Goal: Transaction & Acquisition: Purchase product/service

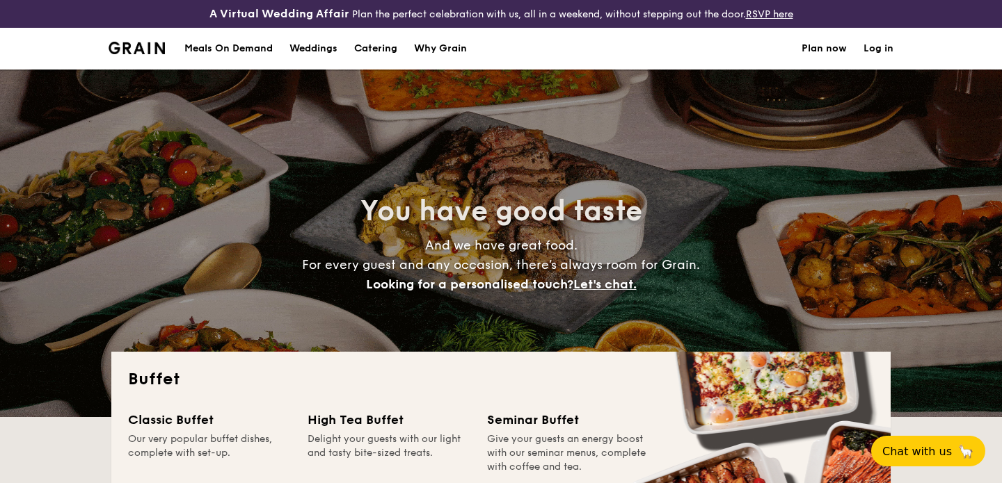
select select
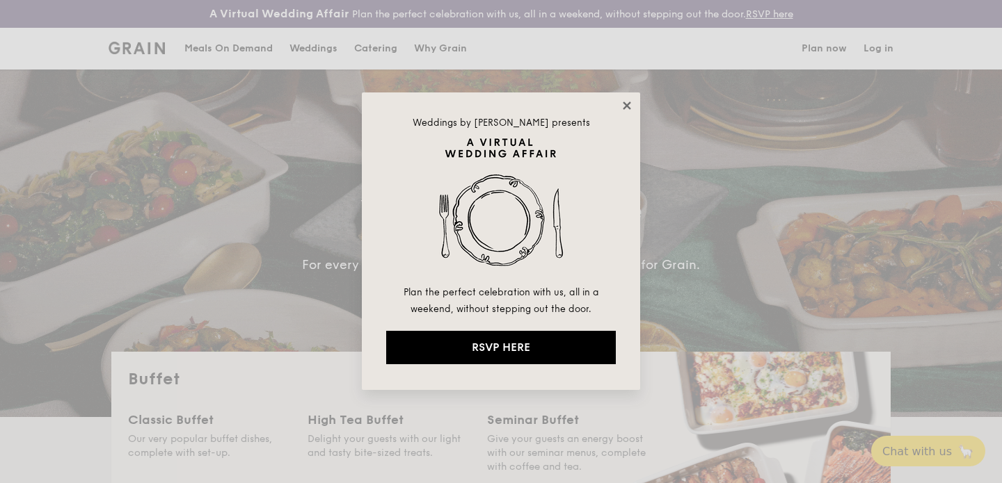
click at [627, 107] on icon at bounding box center [627, 106] width 8 height 8
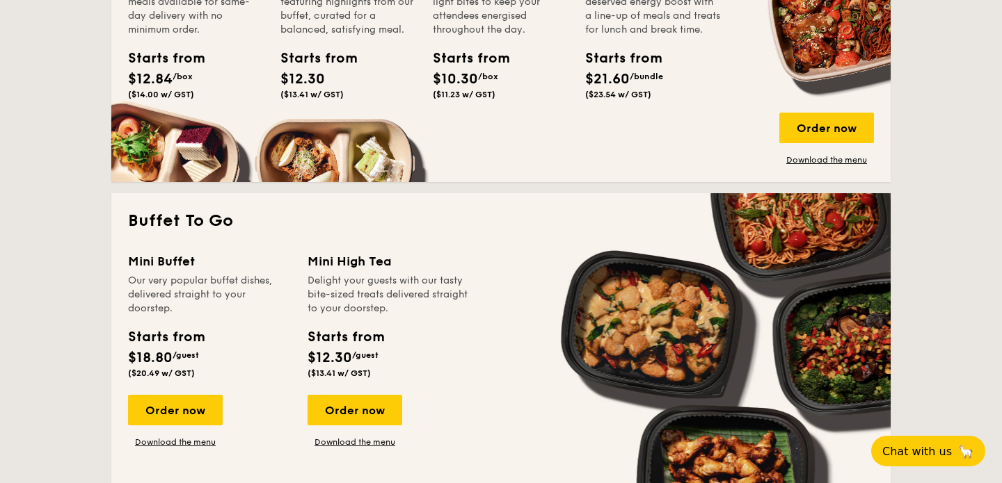
scroll to position [886, 0]
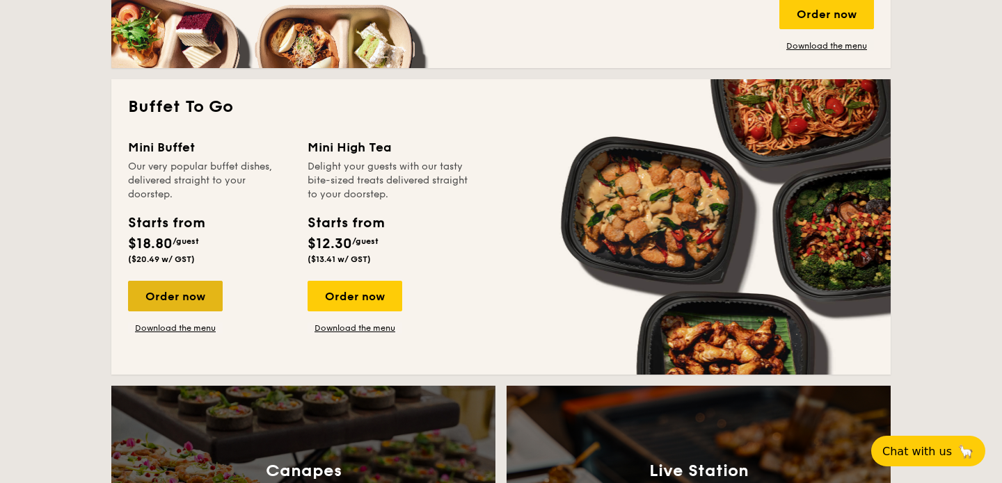
click at [184, 288] on div "Order now" at bounding box center [175, 296] width 95 height 31
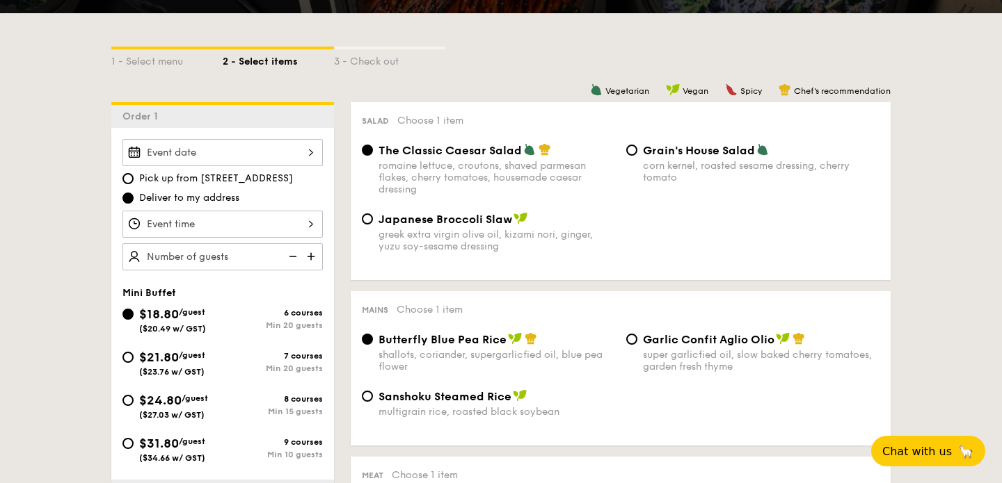
scroll to position [333, 0]
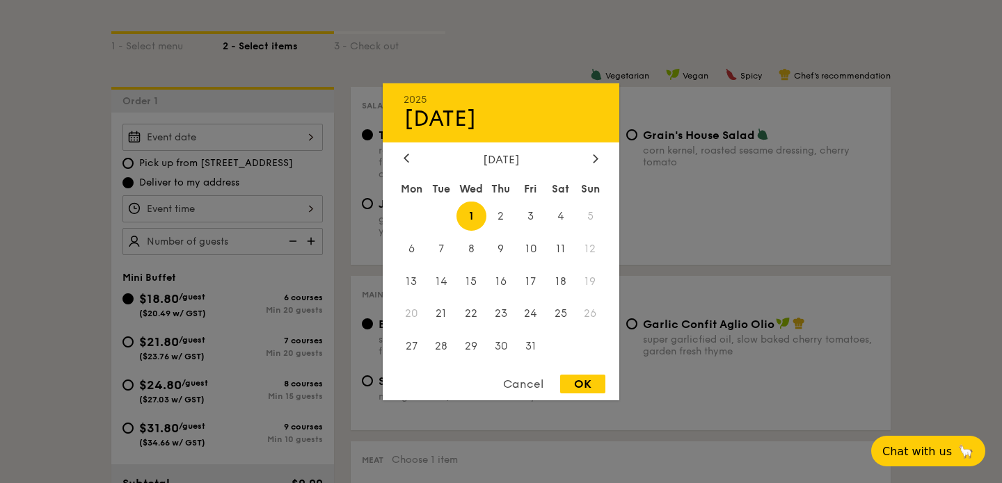
click at [242, 141] on div "2025 Oct [DATE] Tue Wed Thu Fri Sat Sun 1 2 3 4 5 6 7 8 9 10 11 12 13 14 15 16 …" at bounding box center [222, 137] width 200 height 27
click at [499, 214] on span "2" at bounding box center [501, 216] width 30 height 30
click at [578, 388] on div "OK" at bounding box center [582, 384] width 45 height 19
type input "[DATE]"
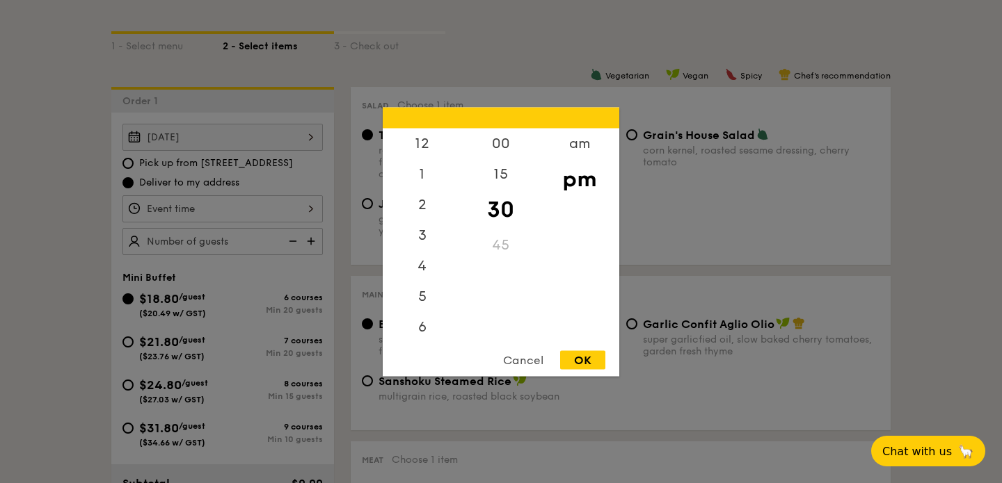
click at [192, 207] on div "12 1 2 3 4 5 6 7 8 9 10 11 00 15 30 45 am pm Cancel OK" at bounding box center [222, 208] width 200 height 27
click at [422, 277] on div "6" at bounding box center [422, 270] width 79 height 40
click at [495, 148] on div "00" at bounding box center [500, 148] width 79 height 40
click at [588, 358] on div "OK" at bounding box center [582, 360] width 45 height 19
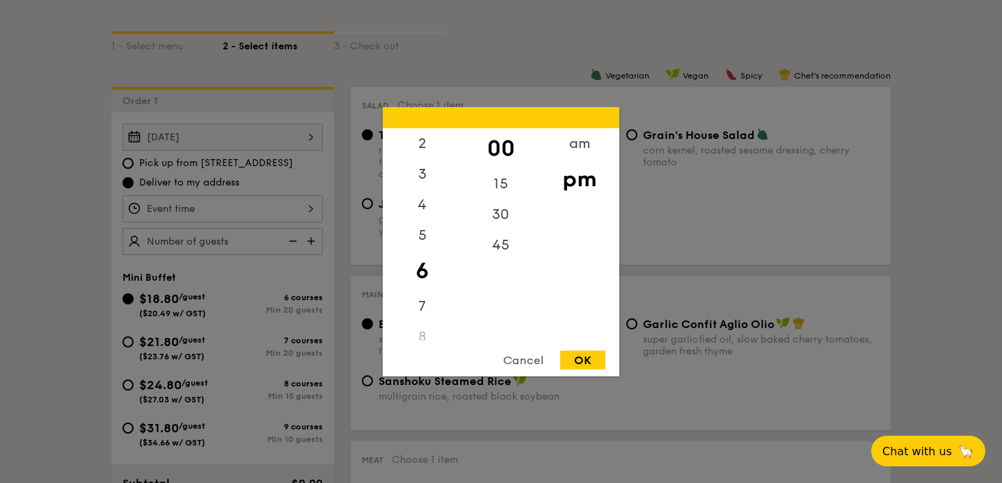
type input "6:00PM"
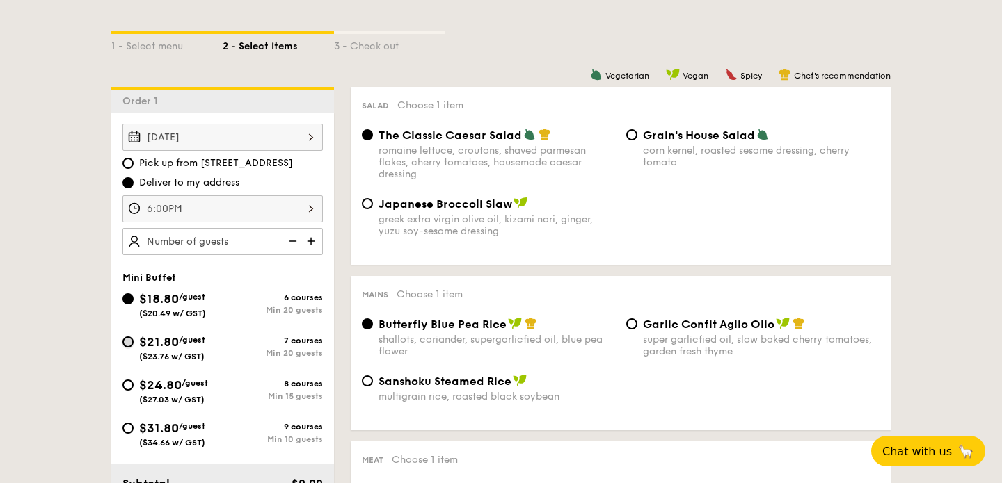
click at [130, 342] on input "$21.80 /guest ($23.76 w/ GST) 7 courses Min 20 guests" at bounding box center [127, 342] width 11 height 11
radio input "true"
radio input "false"
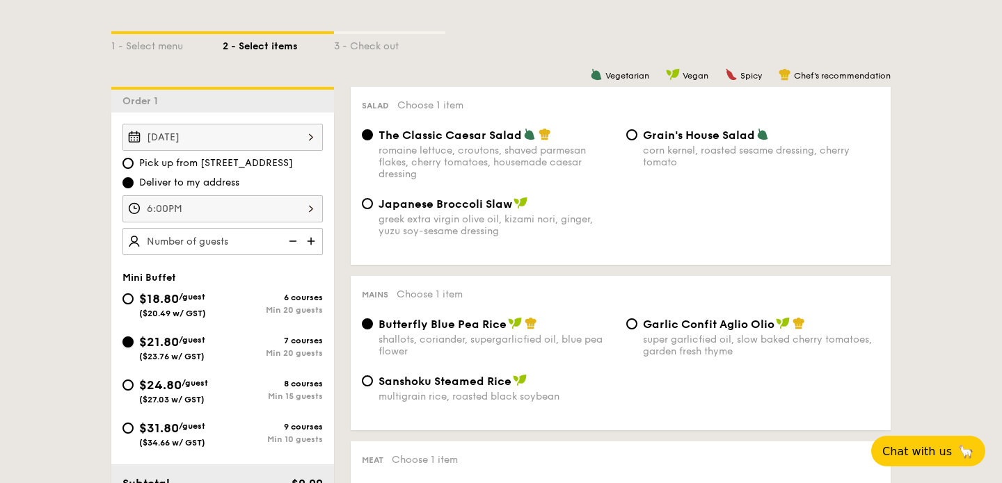
radio input "true"
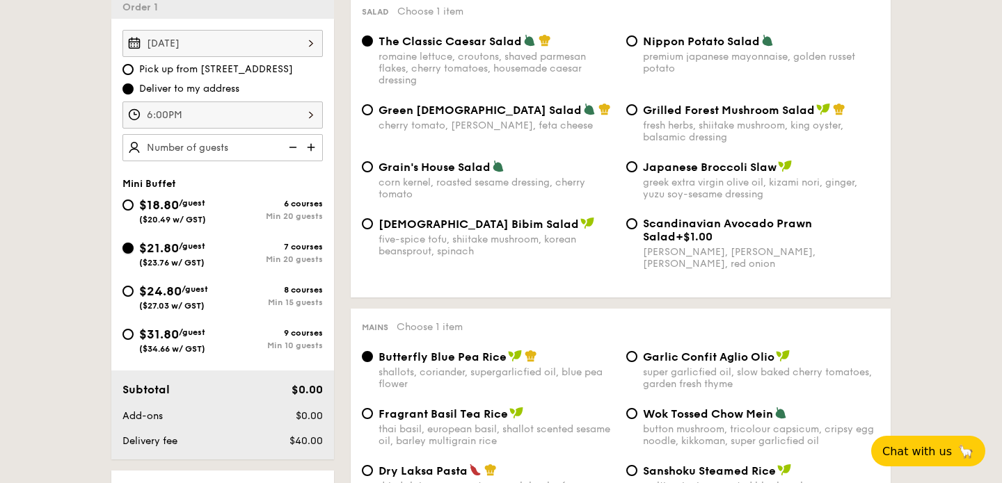
scroll to position [428, 0]
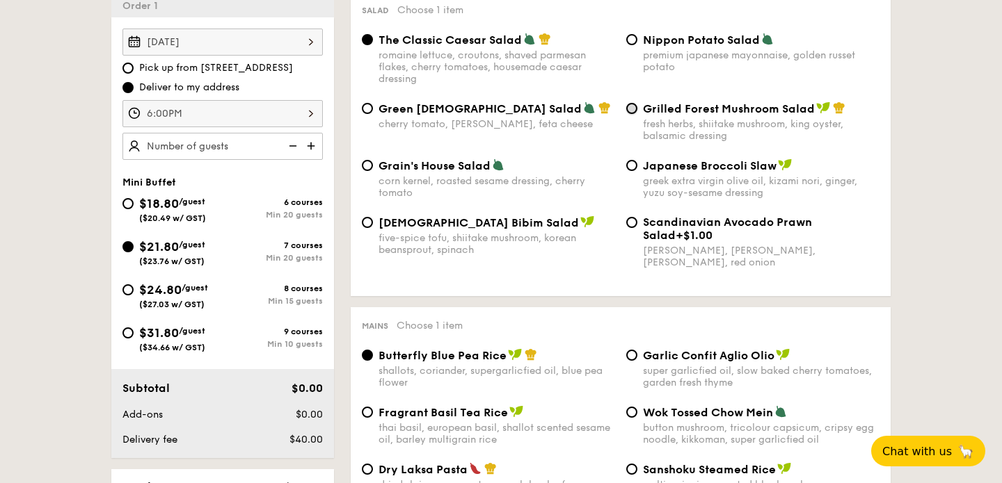
click at [634, 110] on input "Grilled Forest Mushroom Salad fresh herbs, shiitake mushroom, king oyster, bals…" at bounding box center [631, 108] width 11 height 11
radio input "true"
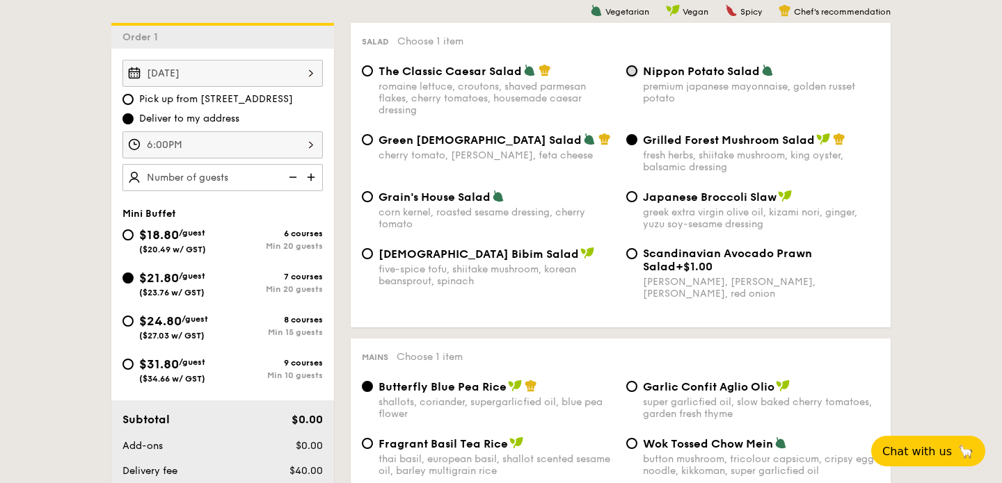
click at [632, 66] on input "Nippon Potato Salad premium japanese mayonnaise, golden russet potato" at bounding box center [631, 70] width 11 height 11
radio input "true"
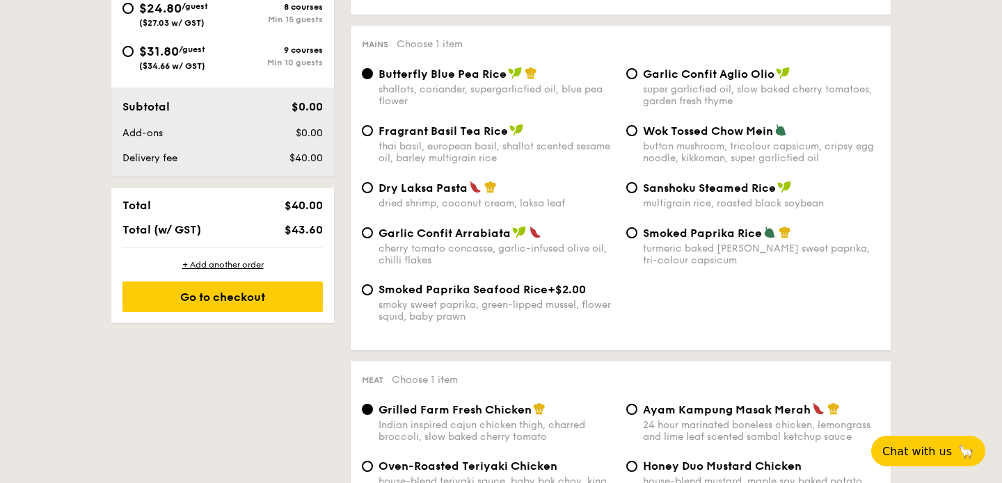
scroll to position [696, 0]
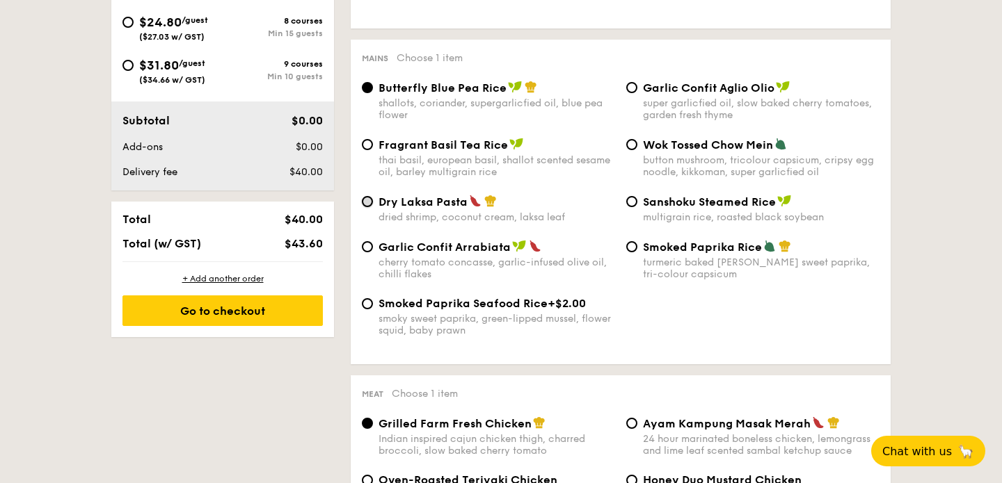
click at [366, 205] on input "Dry Laksa Pasta dried shrimp, coconut cream, laksa leaf" at bounding box center [367, 201] width 11 height 11
radio input "true"
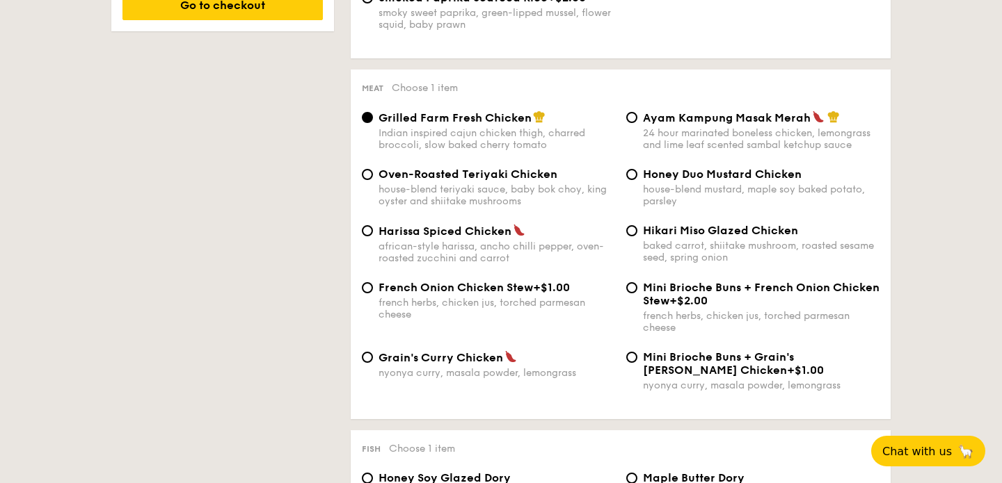
scroll to position [1004, 0]
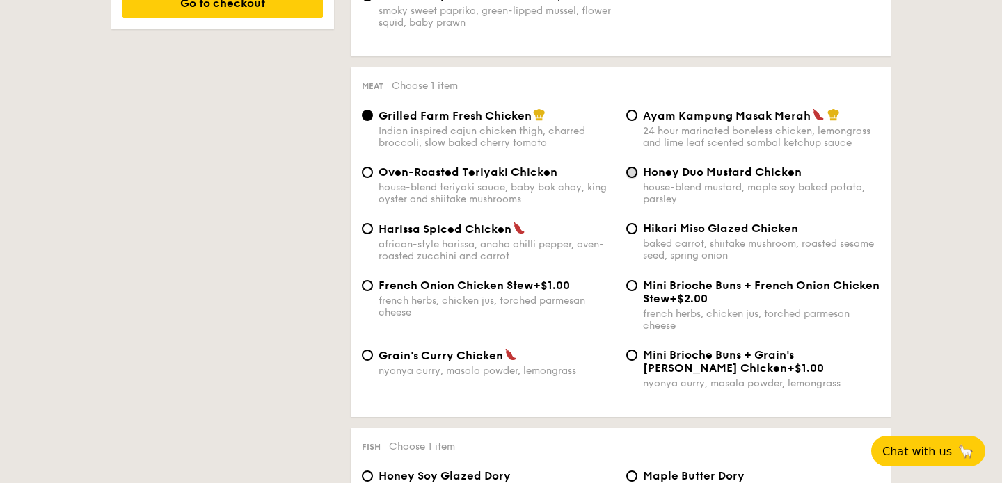
click at [630, 177] on input "Honey Duo Mustard Chicken house-blend mustard, maple soy baked potato, parsley" at bounding box center [631, 172] width 11 height 11
radio input "true"
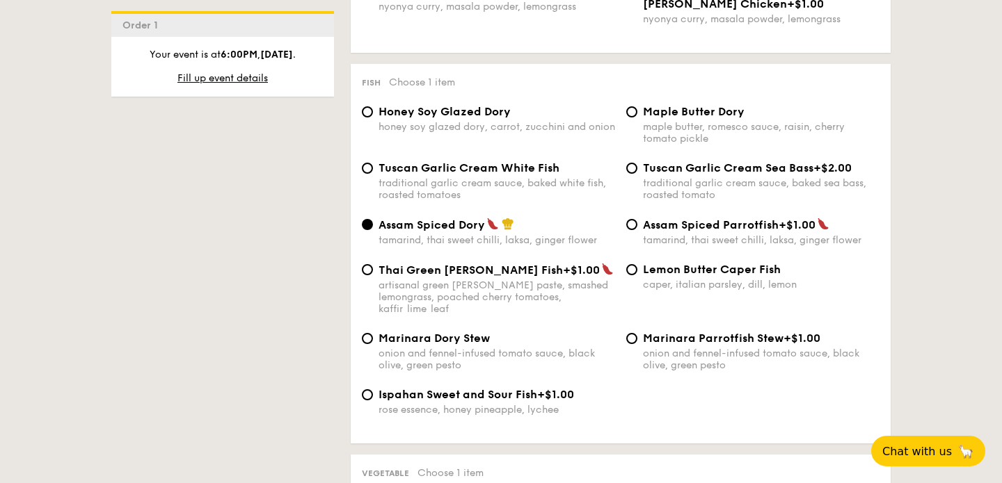
scroll to position [1374, 0]
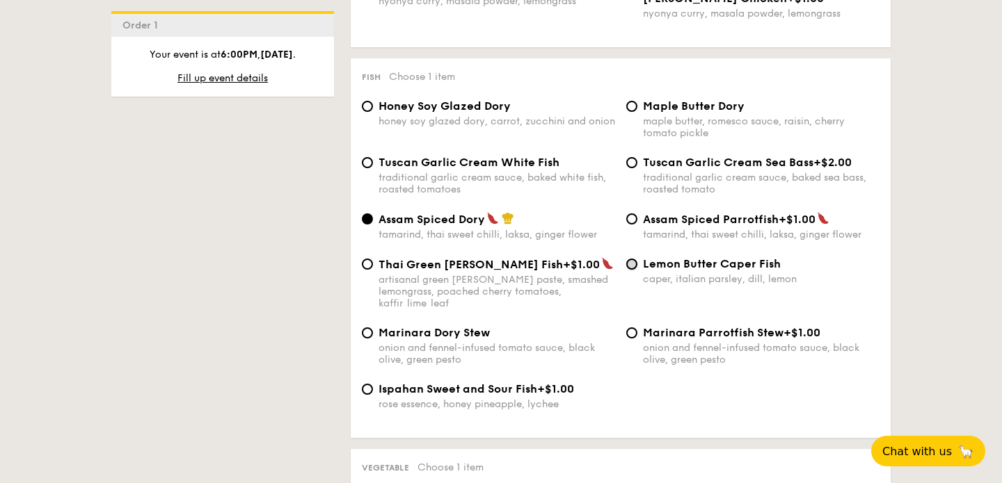
click at [633, 270] on input "Lemon Butter Caper Fish caper, italian parsley, dill, lemon" at bounding box center [631, 264] width 11 height 11
radio input "true"
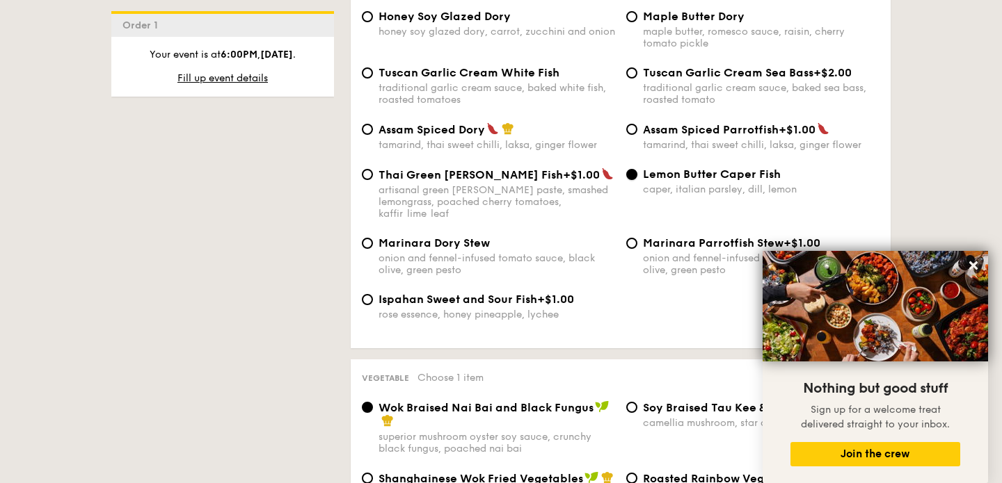
scroll to position [1464, 0]
click at [974, 265] on icon at bounding box center [973, 266] width 8 height 8
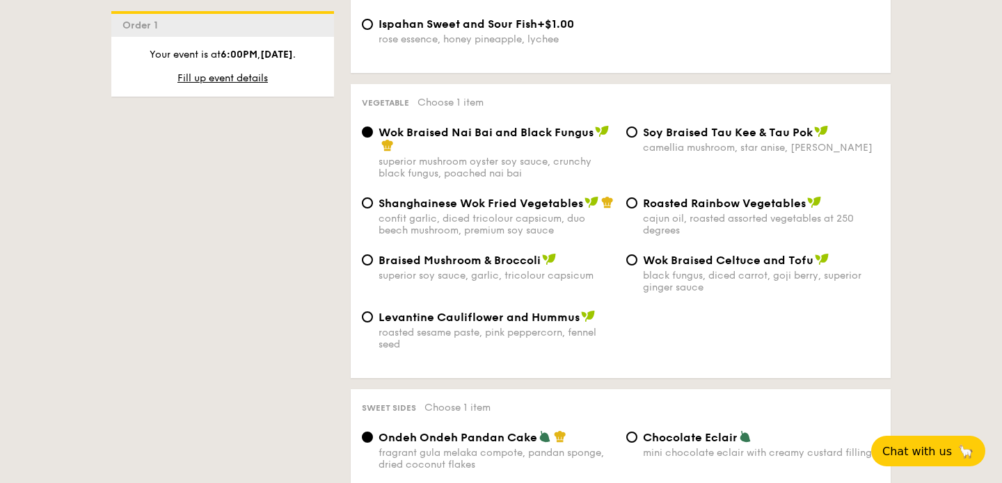
scroll to position [1746, 0]
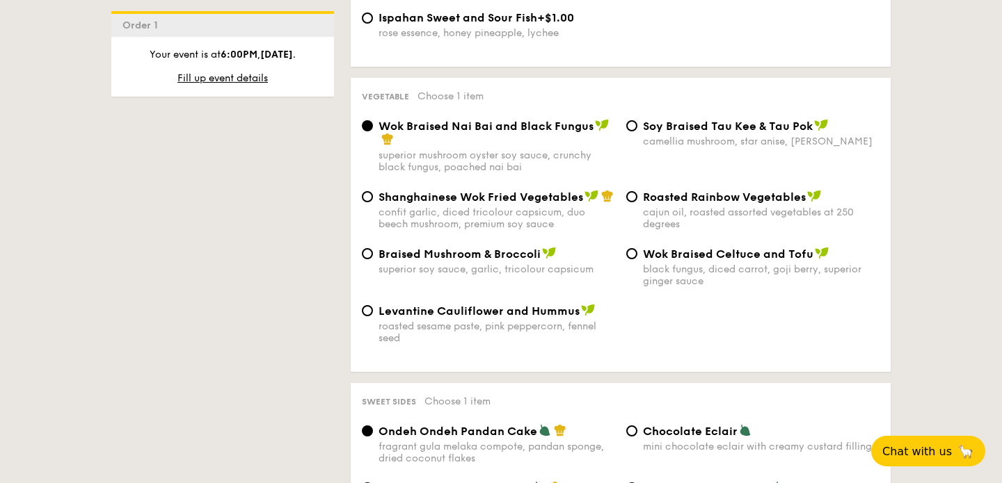
click at [637, 255] on div "Wok Braised Celtuce and Tofu black fungus, diced carrot, goji berry, superior g…" at bounding box center [752, 267] width 264 height 40
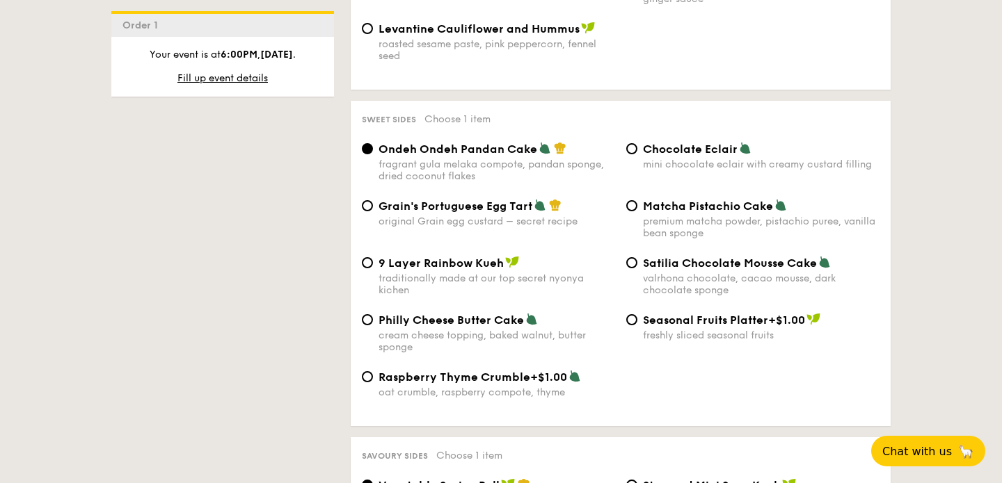
scroll to position [2030, 0]
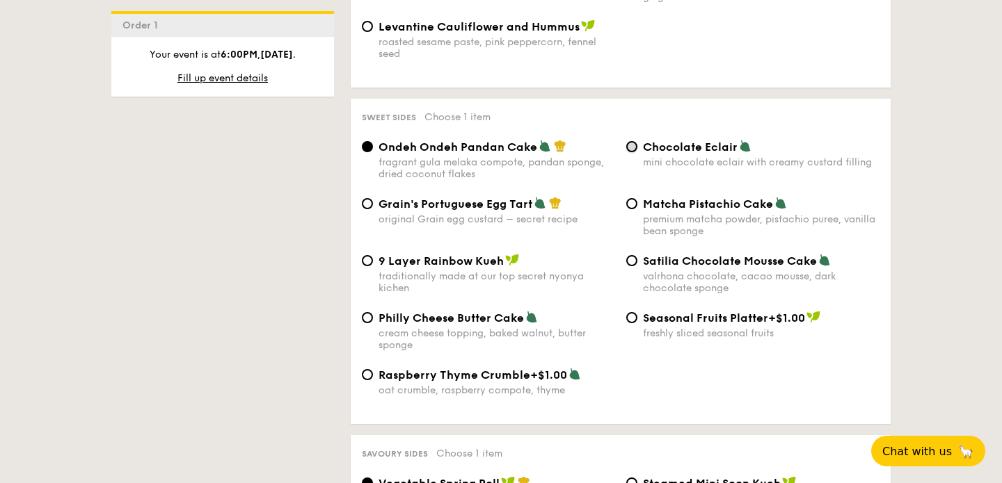
click at [633, 150] on input "Chocolate Eclair mini chocolate eclair with creamy custard filling" at bounding box center [631, 146] width 11 height 11
radio input "true"
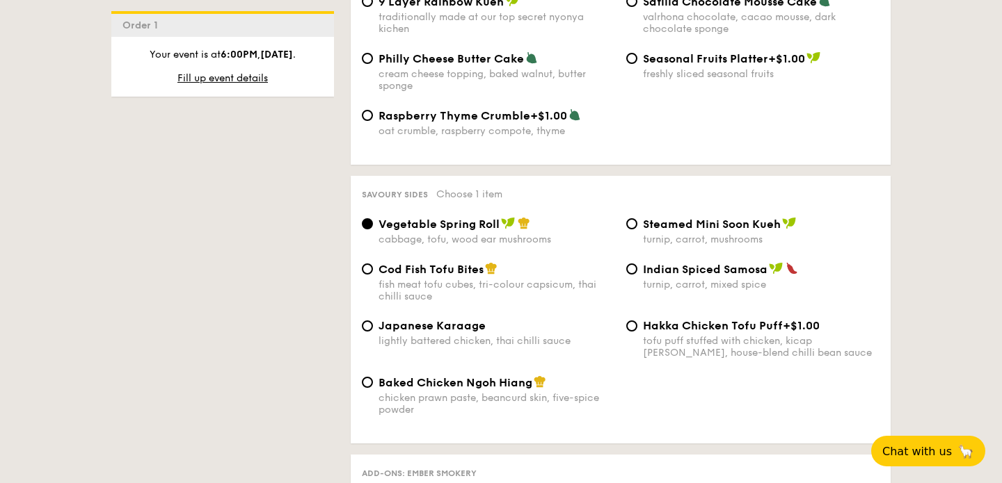
scroll to position [2308, 0]
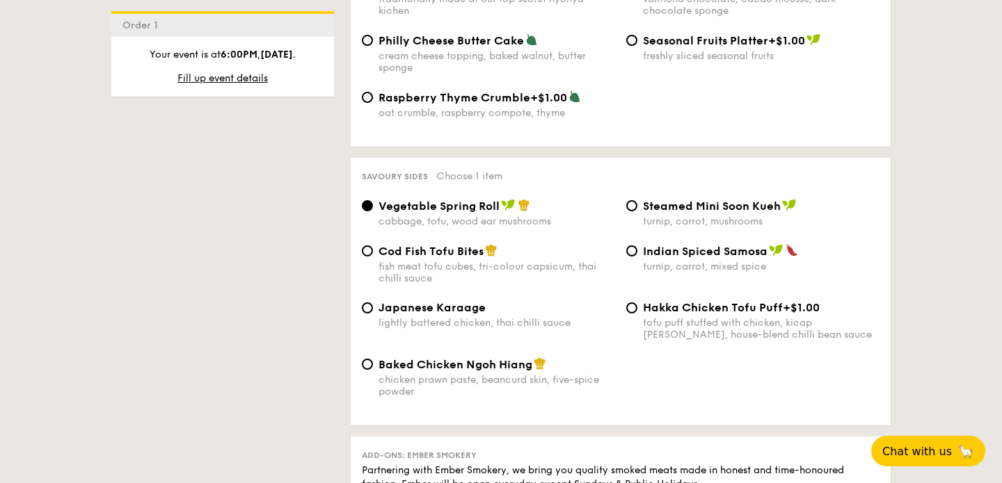
click at [365, 250] on div "Cod Fish Tofu Bites fish meat tofu cubes, tri-colour capsicum, thai chilli sauce" at bounding box center [488, 264] width 264 height 40
click at [365, 253] on input "Cod Fish Tofu Bites fish meat tofu cubes, tri-colour capsicum, thai chilli sauce" at bounding box center [367, 251] width 11 height 11
radio input "true"
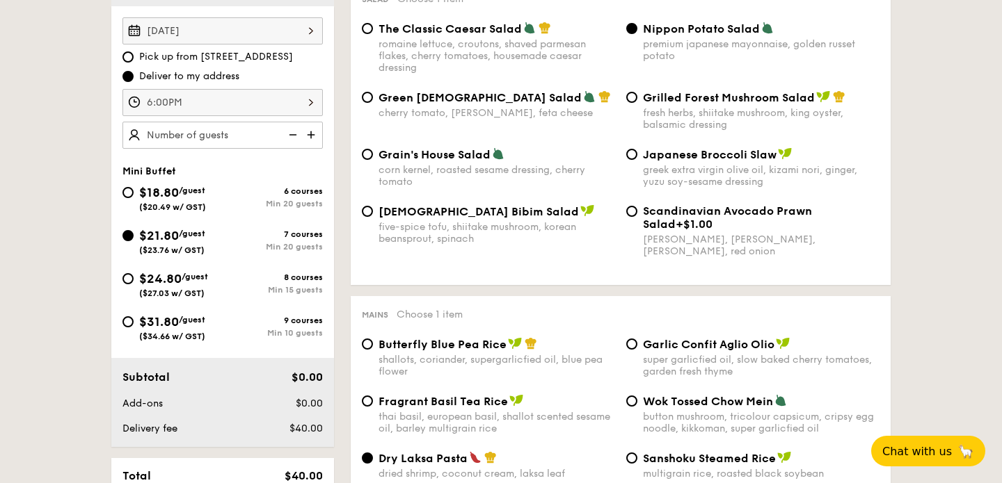
scroll to position [445, 0]
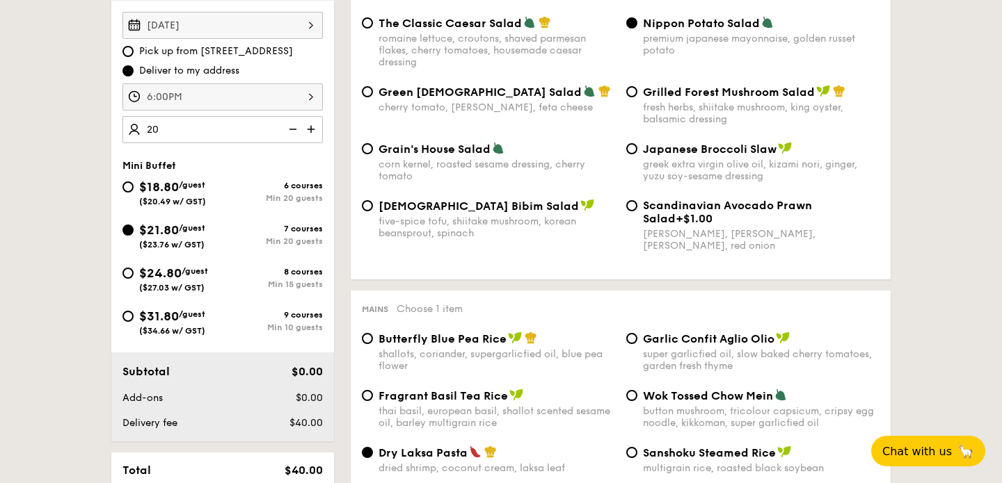
type input "20 guests"
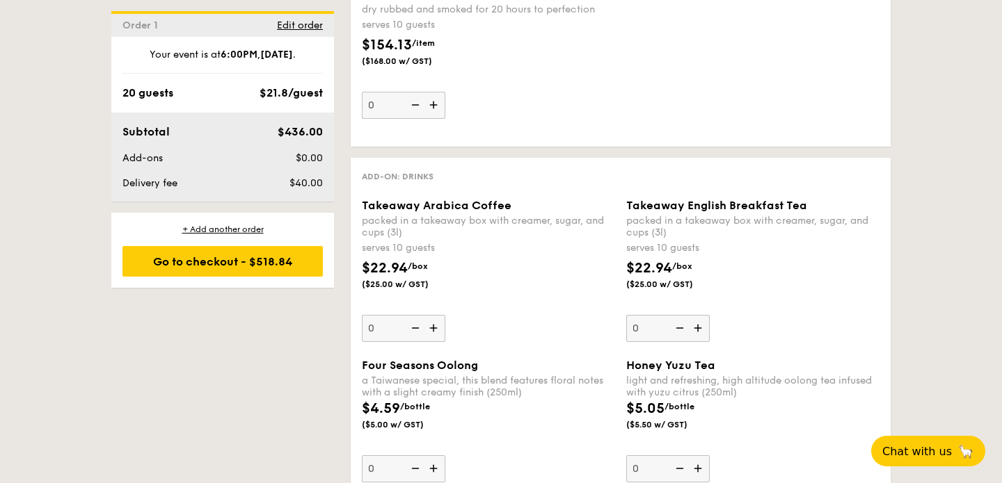
scroll to position [3029, 0]
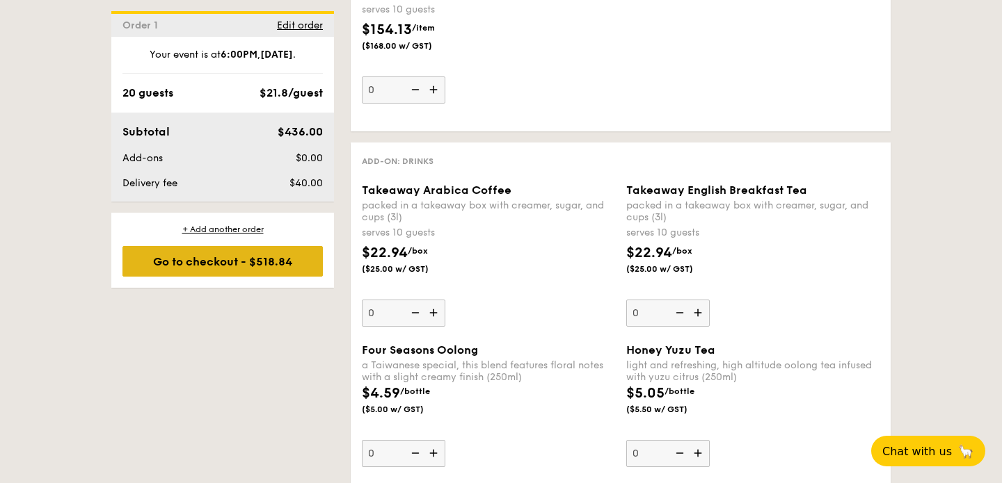
click at [246, 269] on div "Go to checkout - $518.84" at bounding box center [222, 261] width 200 height 31
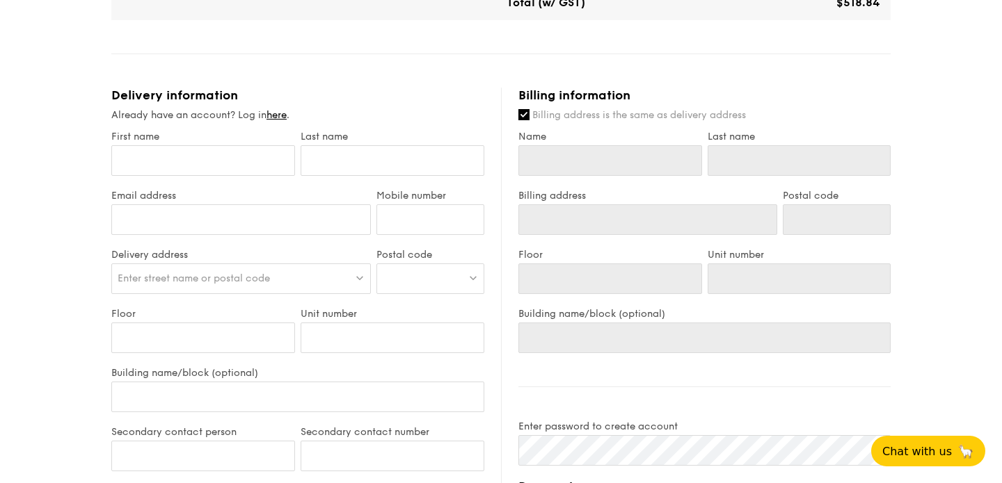
scroll to position [659, 0]
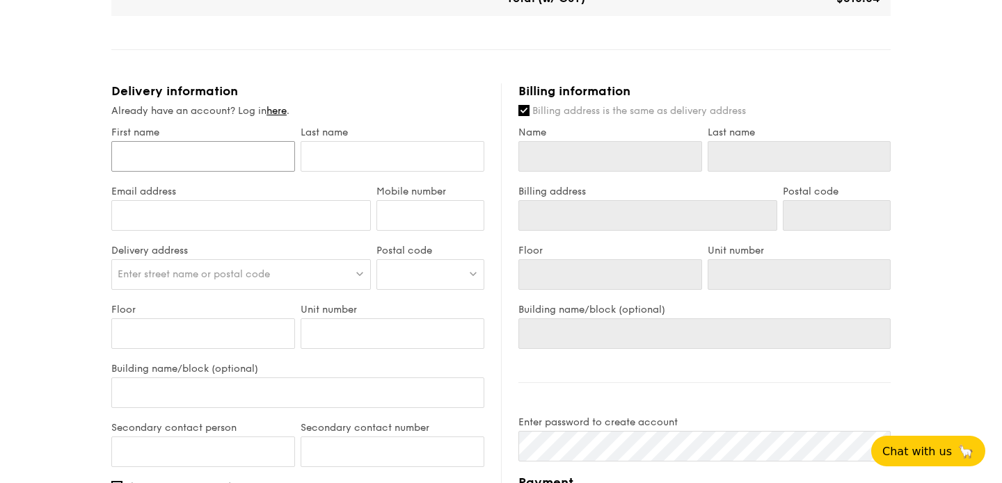
click at [256, 172] on input "First name" at bounding box center [203, 156] width 184 height 31
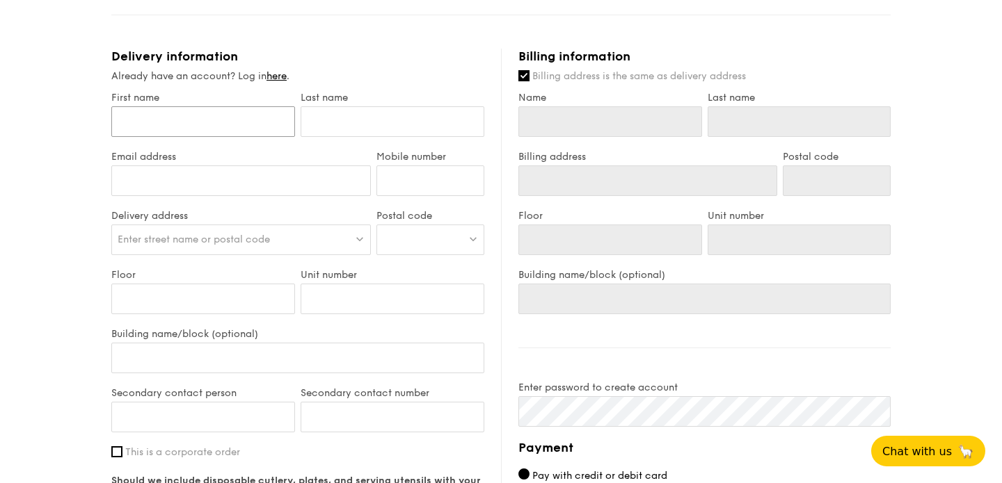
scroll to position [695, 0]
click at [230, 136] on input "First name" at bounding box center [203, 121] width 184 height 31
type input "[PERSON_NAME]"
type input "Tan"
type input "[EMAIL_ADDRESS][DOMAIN_NAME]"
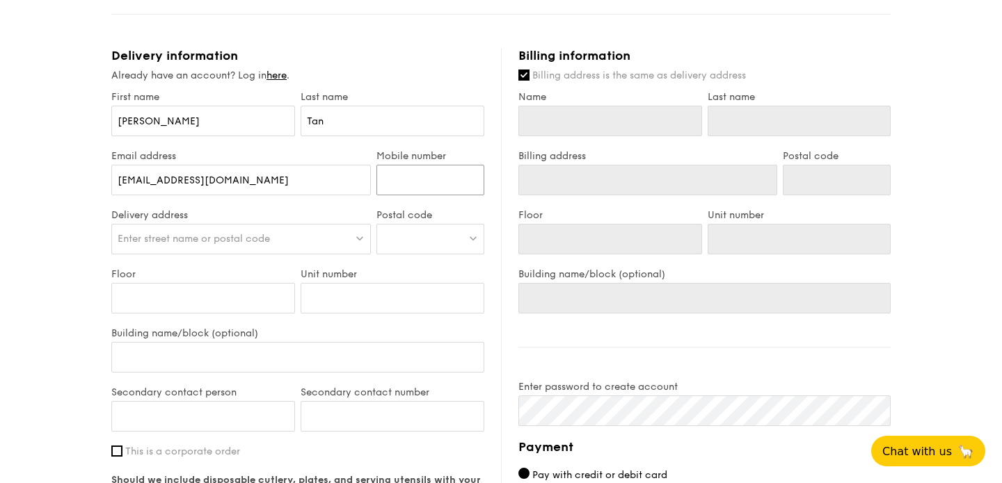
type input "91848406"
type input "[PERSON_NAME]"
type input "Tan"
click at [215, 245] on span "Enter street name or postal code" at bounding box center [194, 239] width 152 height 12
type input "[STREET_ADDRESS]"
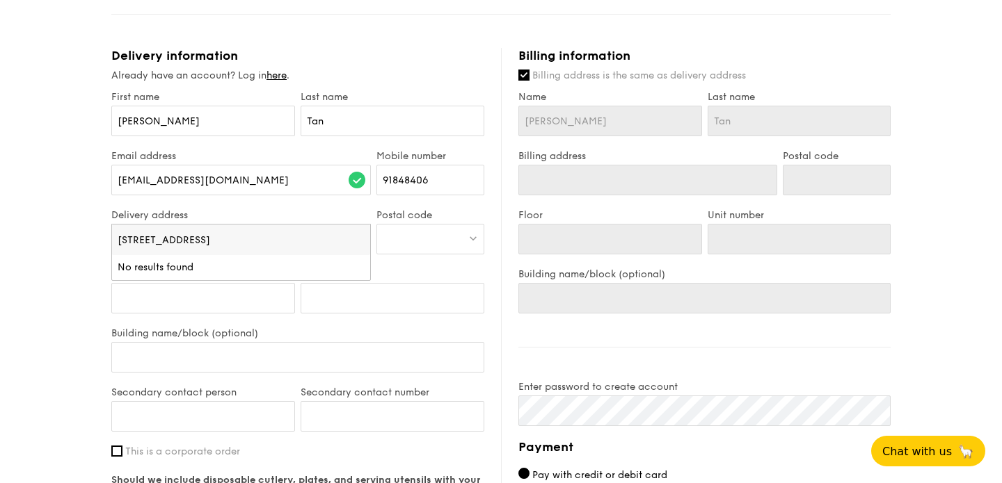
click at [253, 328] on div "Floor" at bounding box center [203, 297] width 189 height 59
click at [235, 245] on span "Enter street name or postal code" at bounding box center [194, 239] width 152 height 12
click at [268, 252] on input "[STREET_ADDRESS]" at bounding box center [241, 240] width 258 height 31
click at [237, 280] on li "No results found" at bounding box center [241, 267] width 258 height 25
click at [239, 314] on input "Floor" at bounding box center [203, 298] width 184 height 31
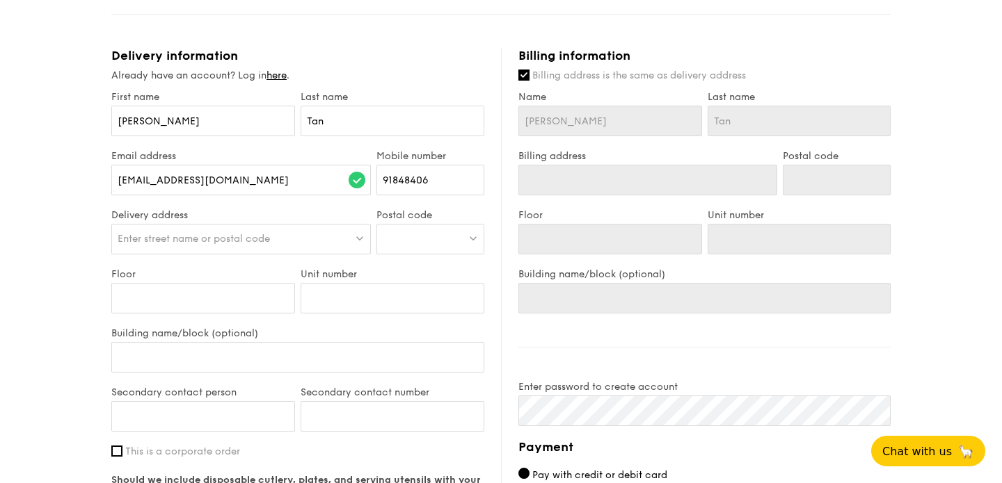
click at [401, 255] on div at bounding box center [430, 239] width 108 height 31
type input "361233"
click at [415, 311] on input "Unit number" at bounding box center [392, 298] width 184 height 31
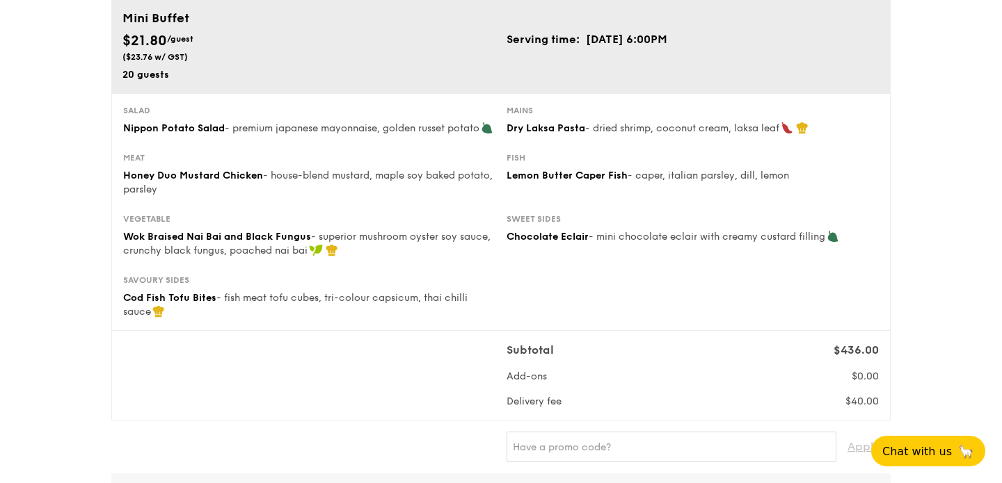
scroll to position [144, 0]
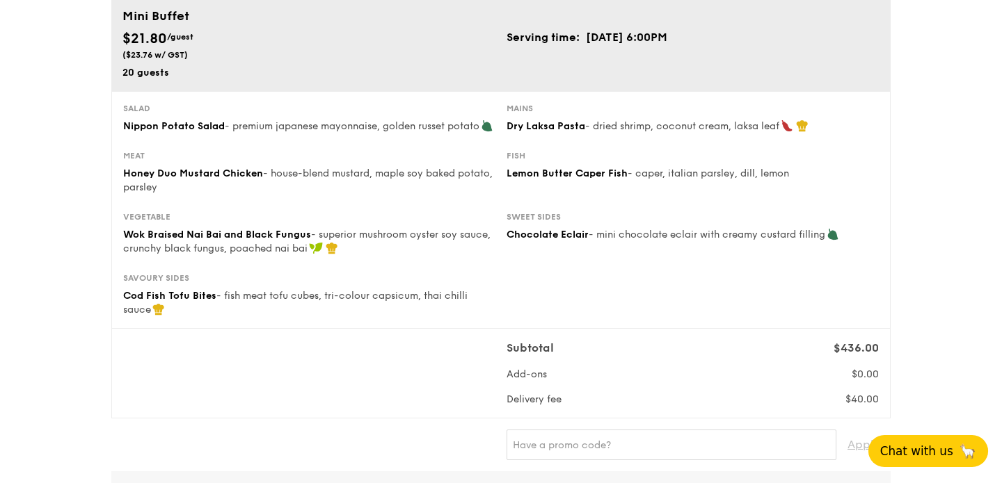
click at [908, 447] on span "Chat with us" at bounding box center [916, 451] width 73 height 14
